Goal: Task Accomplishment & Management: Manage account settings

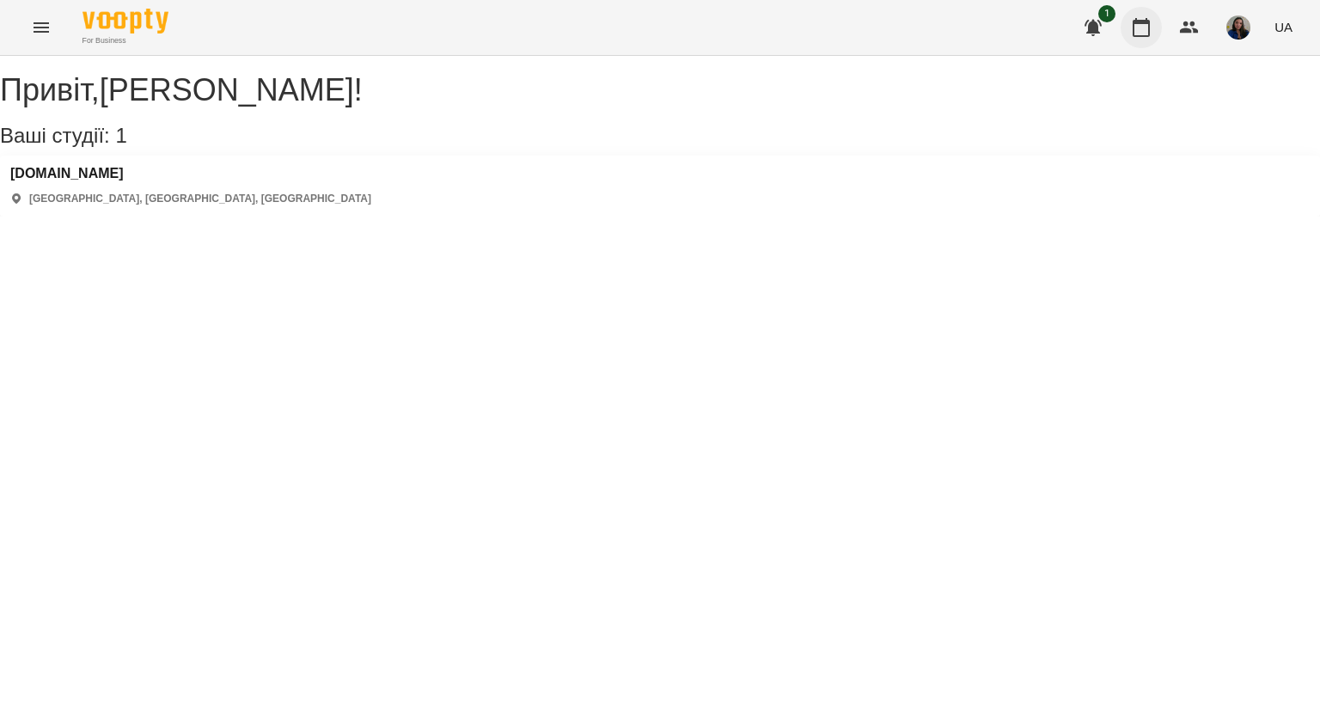
click at [1145, 30] on icon "button" at bounding box center [1141, 27] width 21 height 21
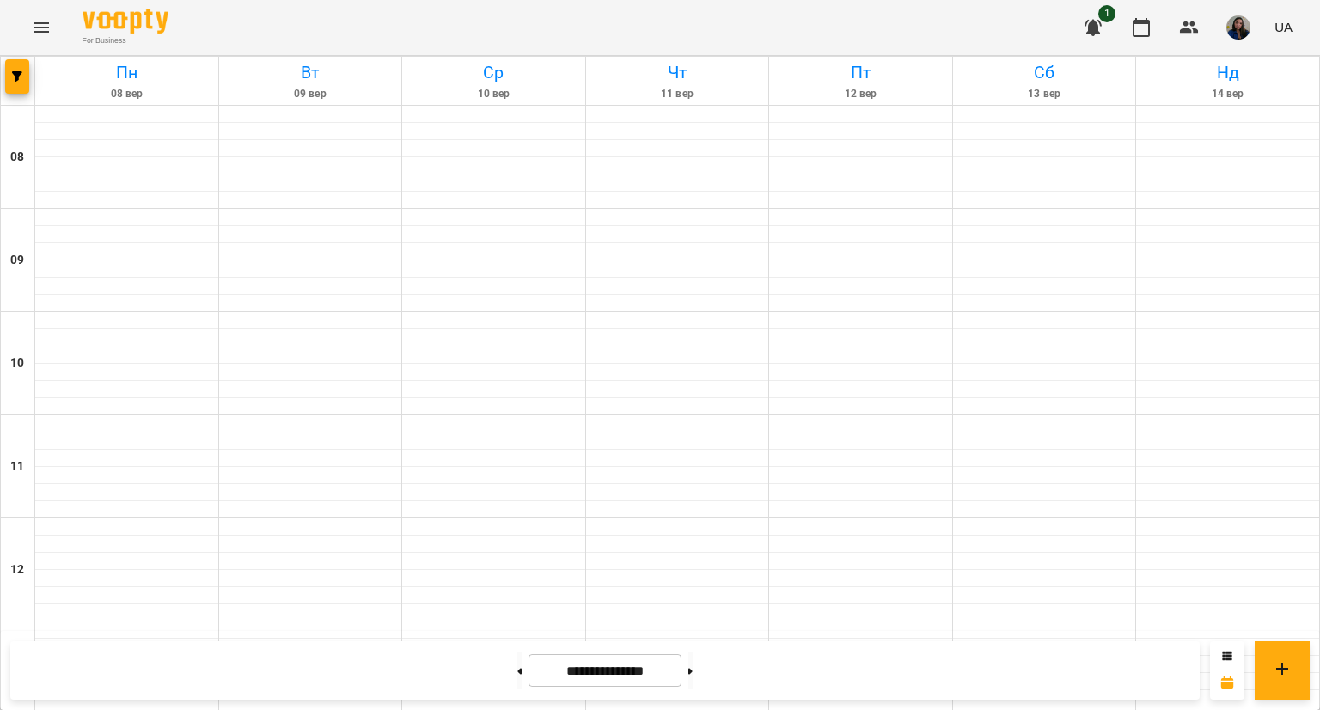
scroll to position [916, 0]
click at [693, 665] on button at bounding box center [690, 670] width 4 height 38
type input "**********"
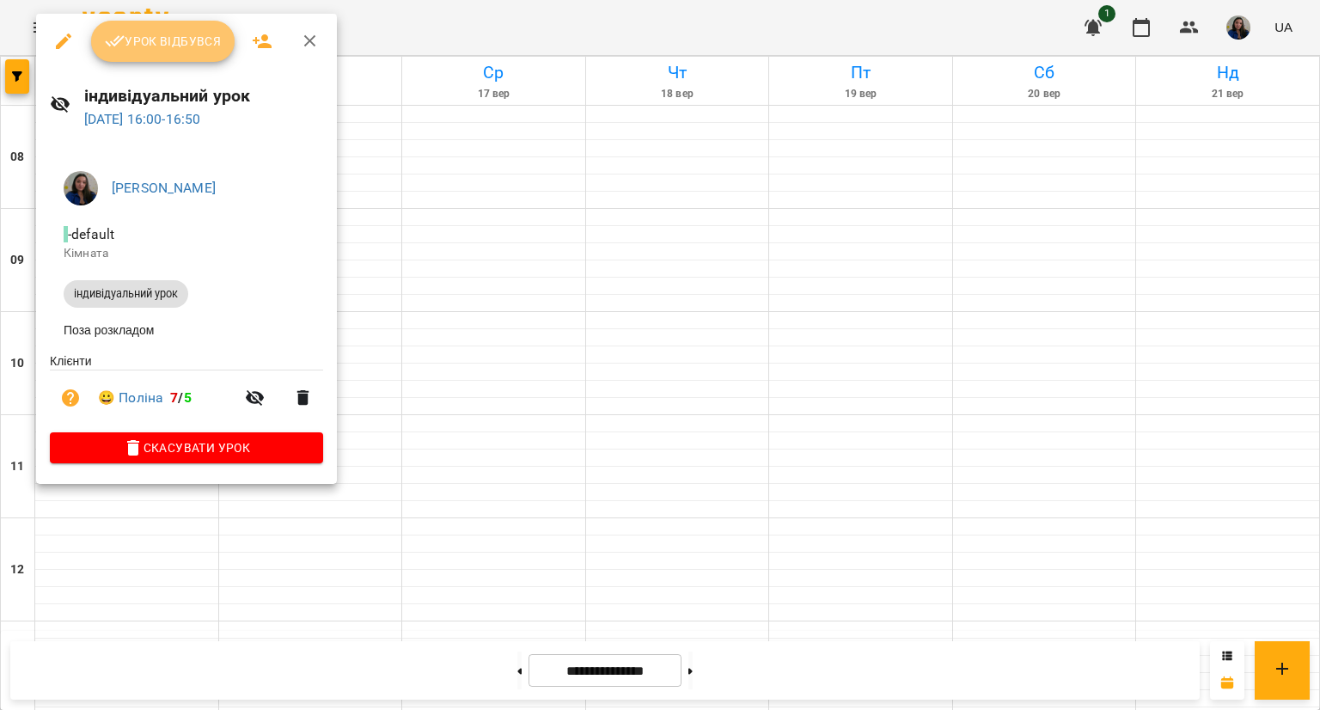
click at [179, 51] on span "Урок відбувся" at bounding box center [163, 41] width 117 height 21
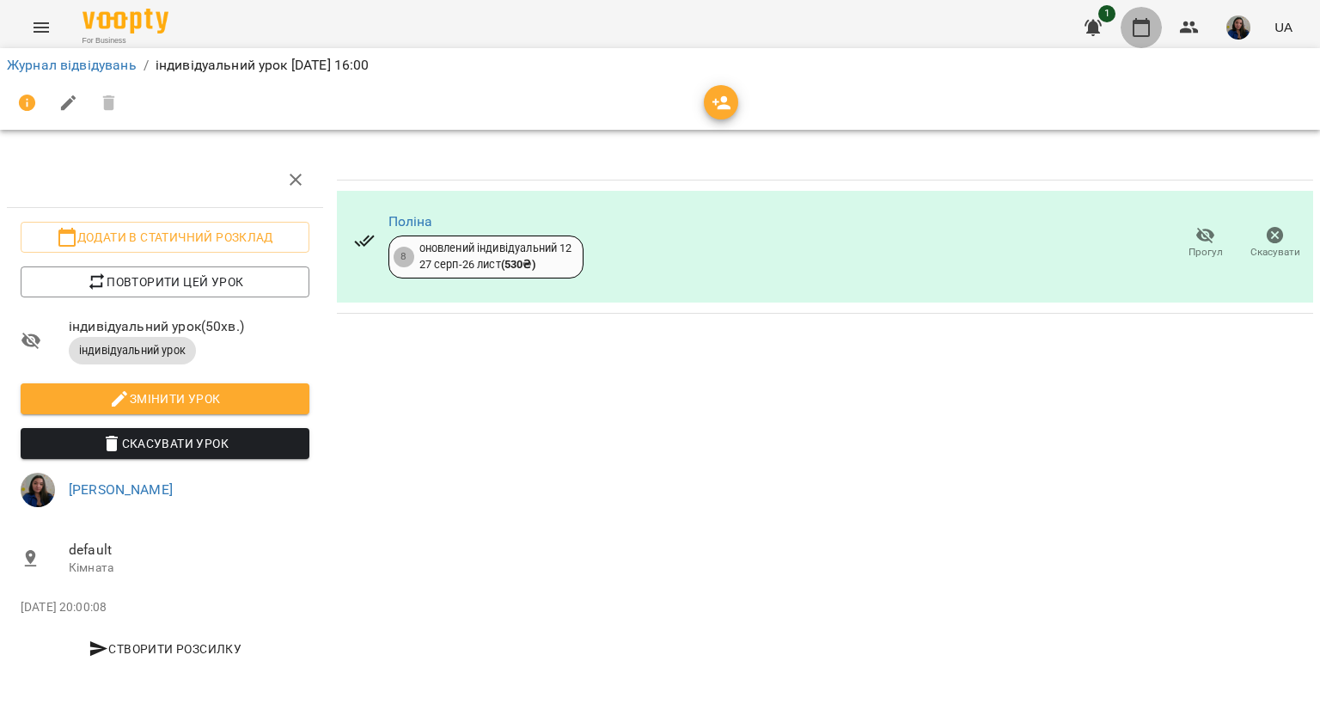
click at [1141, 28] on icon "button" at bounding box center [1141, 27] width 21 height 21
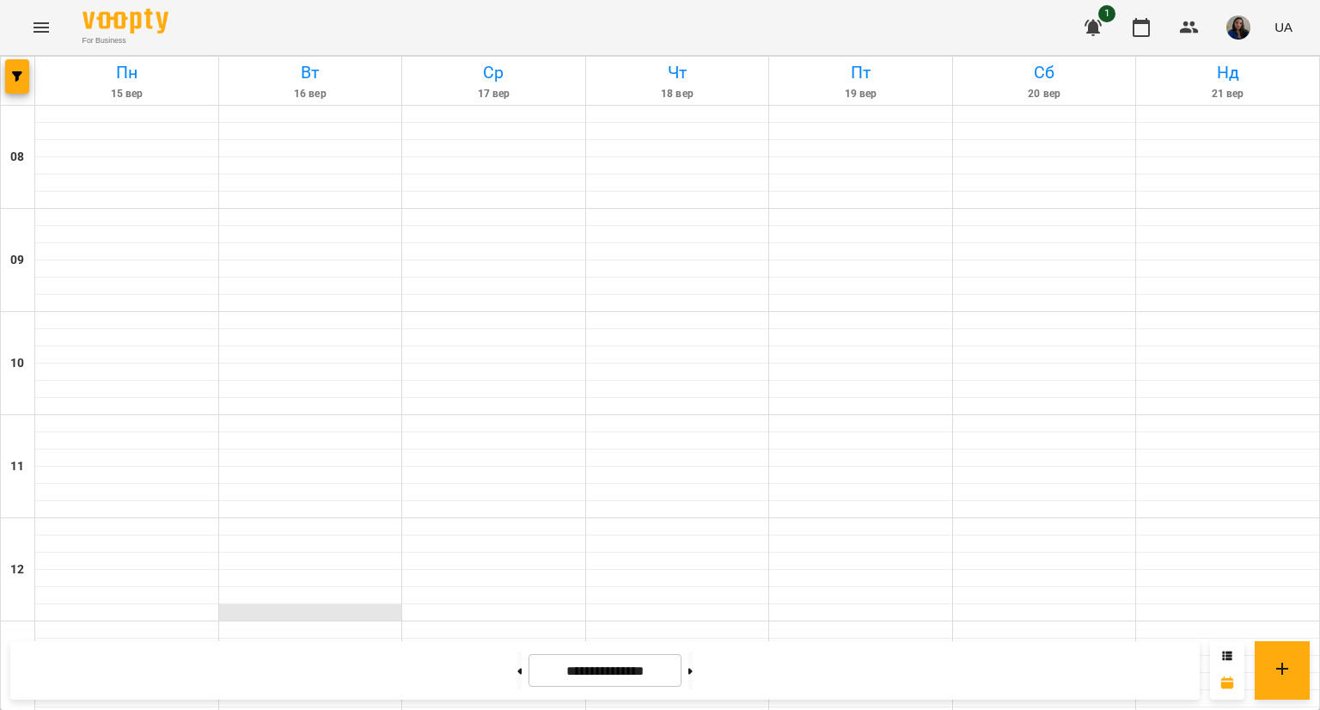
scroll to position [621, 0]
drag, startPoint x: 161, startPoint y: 466, endPoint x: 141, endPoint y: 436, distance: 36.0
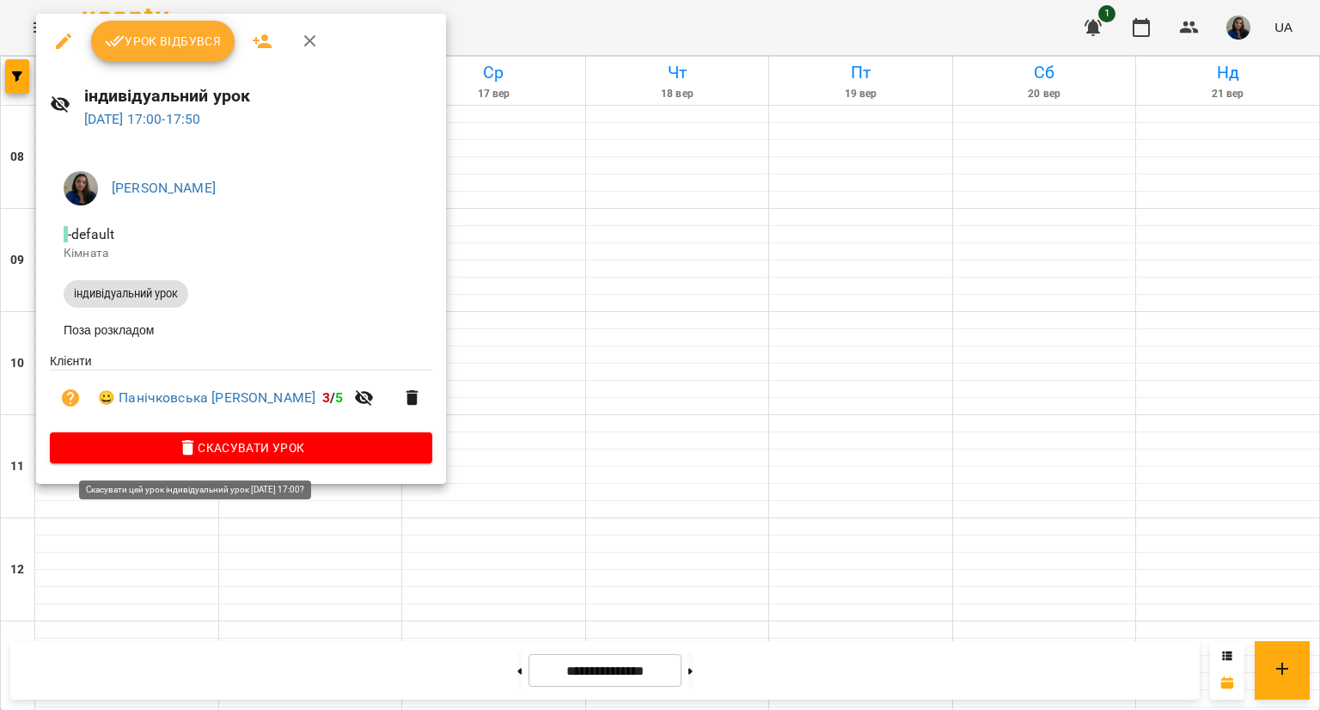
click at [185, 444] on span "Скасувати Урок" at bounding box center [241, 447] width 355 height 21
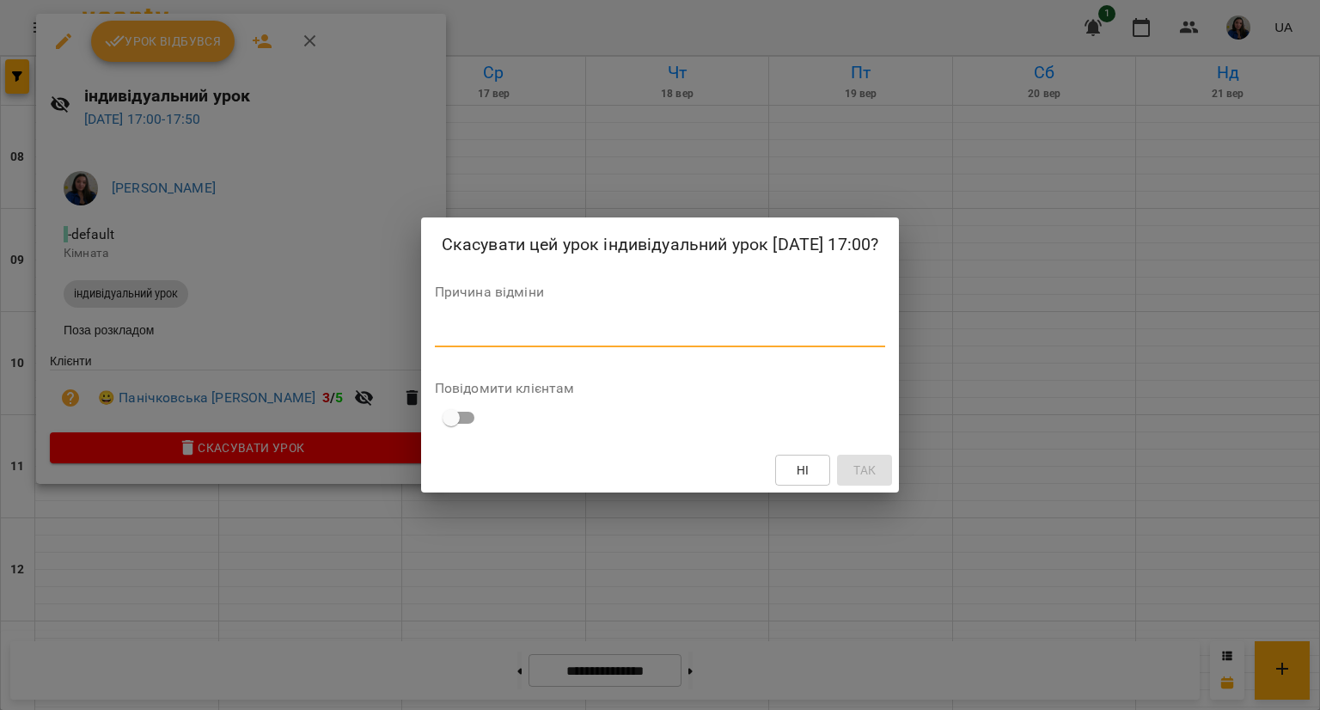
click at [577, 339] on textarea at bounding box center [660, 333] width 451 height 16
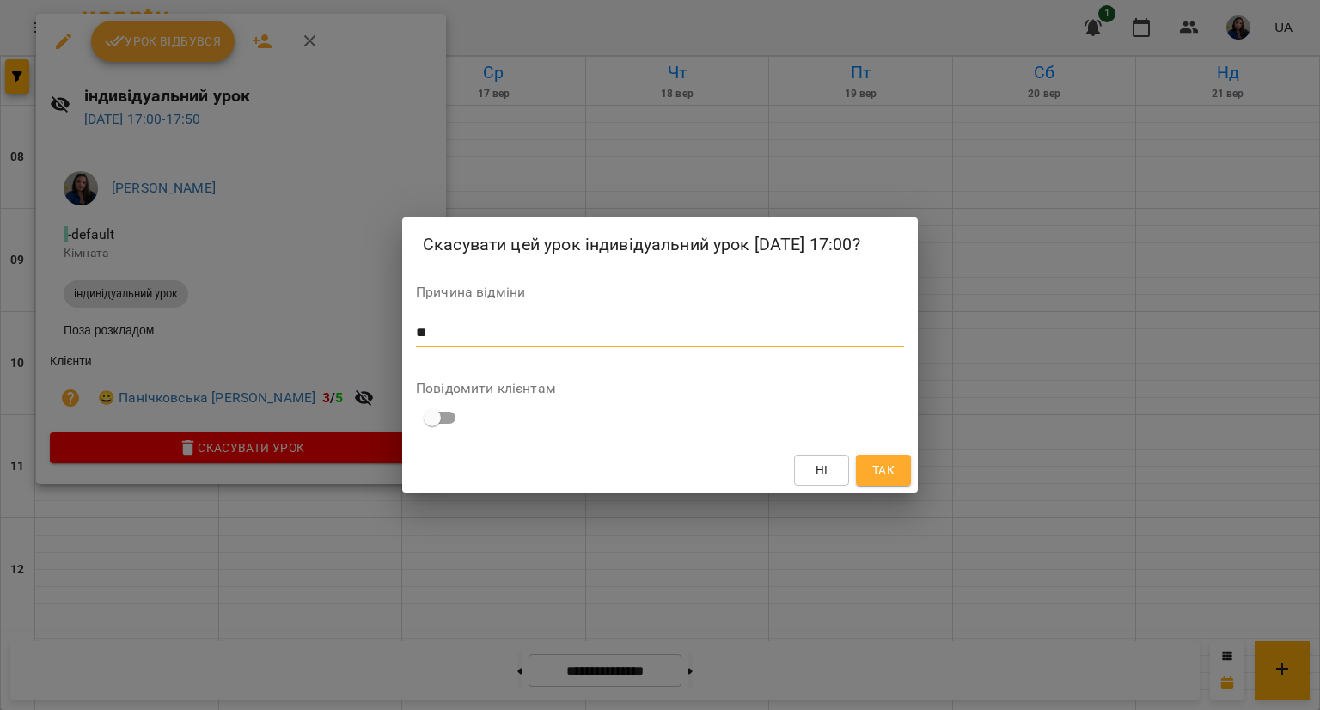
type textarea "*"
click at [577, 339] on textarea at bounding box center [660, 333] width 488 height 16
type textarea "*******"
click at [889, 479] on span "Так" at bounding box center [883, 470] width 22 height 21
